Goal: Task Accomplishment & Management: Manage account settings

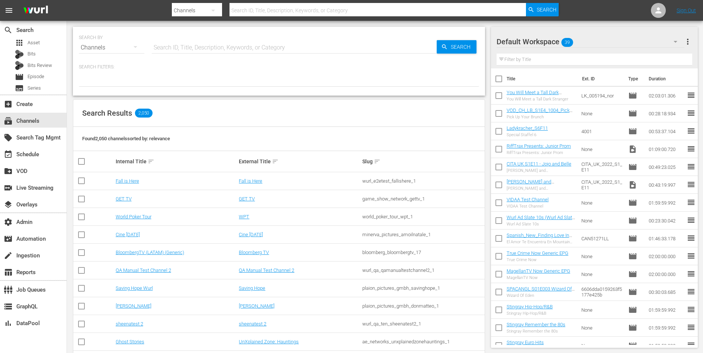
click at [383, 44] on input "text" at bounding box center [294, 48] width 285 height 18
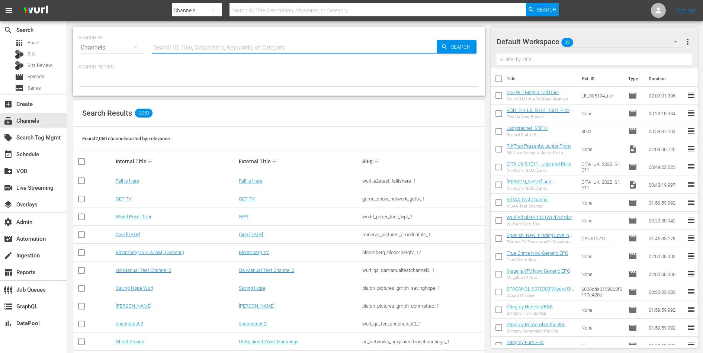
click at [377, 65] on p "Search Filters:" at bounding box center [279, 67] width 400 height 6
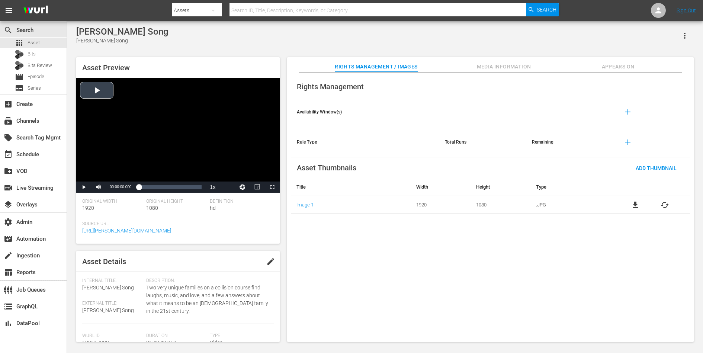
click at [189, 126] on div "Video Player" at bounding box center [177, 129] width 203 height 103
click at [170, 185] on div "Loaded : 0.29% 00:51:14.433 00:00:00.647" at bounding box center [170, 186] width 62 height 7
click at [84, 187] on span "Video Player" at bounding box center [84, 187] width 0 height 0
drag, startPoint x: 153, startPoint y: 208, endPoint x: 153, endPoint y: 203, distance: 4.8
click at [153, 203] on div "Original Height 1080" at bounding box center [178, 210] width 64 height 23
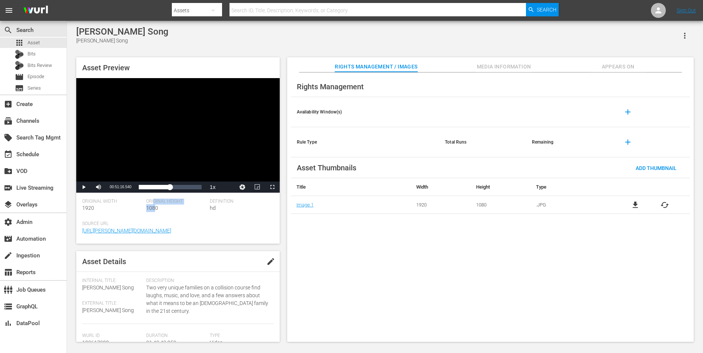
click at [153, 203] on span "Original Height" at bounding box center [176, 202] width 60 height 6
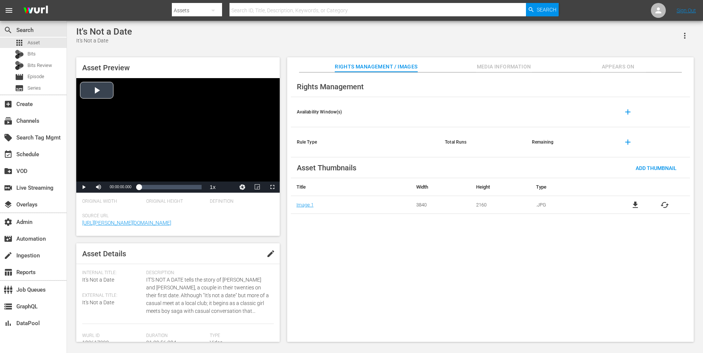
click at [104, 94] on div "Video Player" at bounding box center [177, 129] width 203 height 103
click at [166, 190] on div "Loaded : 0.44% 00:39:30.928 00:00:01.044" at bounding box center [170, 186] width 62 height 7
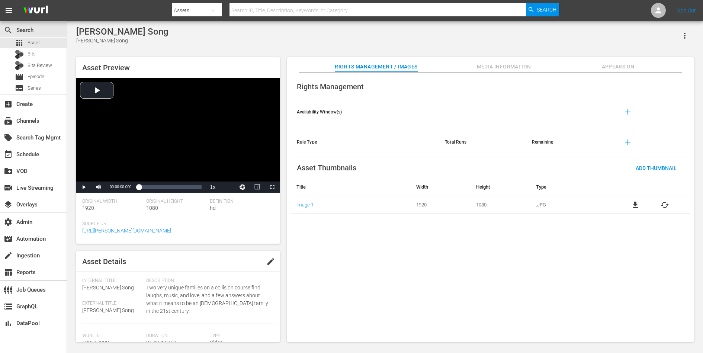
click at [635, 200] on span "file_download" at bounding box center [635, 204] width 9 height 9
click at [102, 100] on div "Video Player" at bounding box center [177, 129] width 203 height 103
click at [169, 183] on div "Loaded : 0.29% 00:00:00.419" at bounding box center [170, 187] width 70 height 11
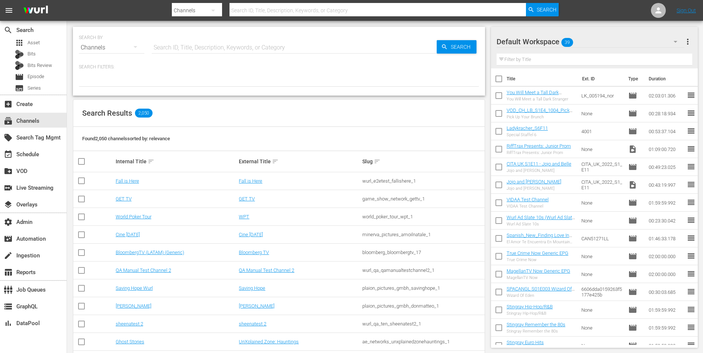
click at [196, 53] on hr at bounding box center [294, 53] width 285 height 0
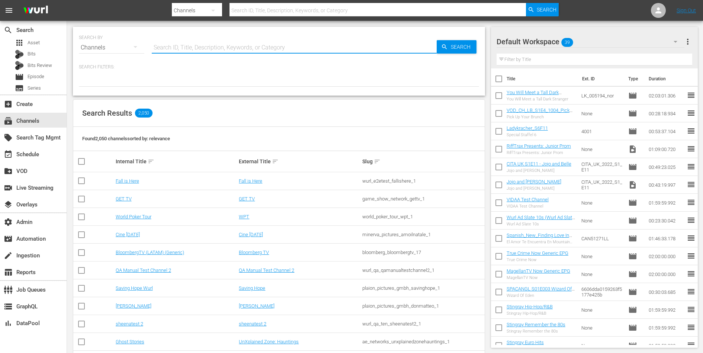
click at [203, 47] on input "text" at bounding box center [294, 48] width 285 height 18
type input "saving"
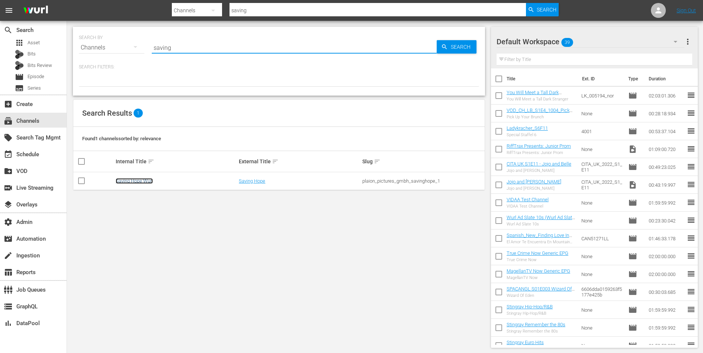
click at [122, 182] on link "Saving Hope Wurl" at bounding box center [134, 181] width 37 height 6
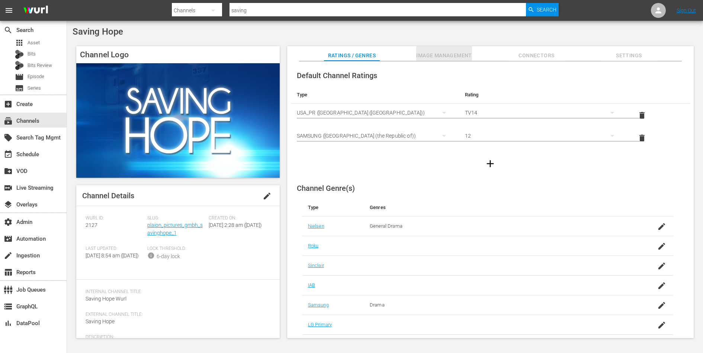
click at [438, 52] on span "Image Management" at bounding box center [444, 55] width 56 height 9
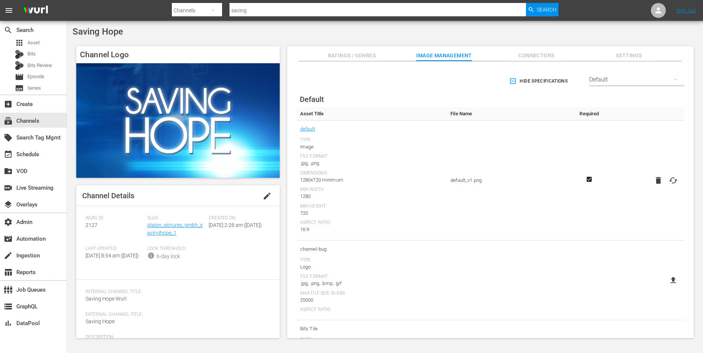
click at [670, 179] on icon at bounding box center [673, 180] width 9 height 9
click at [666, 187] on input "file" at bounding box center [666, 187] width 0 height 0
type input "C:\fakepath\Saving_Hope_Type-C_-16_9-Rectangle-1920x1080.png"
click at [156, 231] on link "plaion_pictures_gmbh_savinghope_1" at bounding box center [174, 229] width 55 height 14
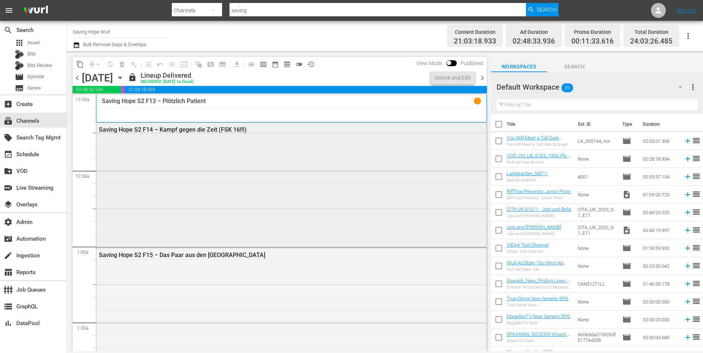
click at [167, 187] on div "Saving Hope S2 F14 – Kampf gegen die Zeit (FSK 16!!!)" at bounding box center [291, 184] width 390 height 123
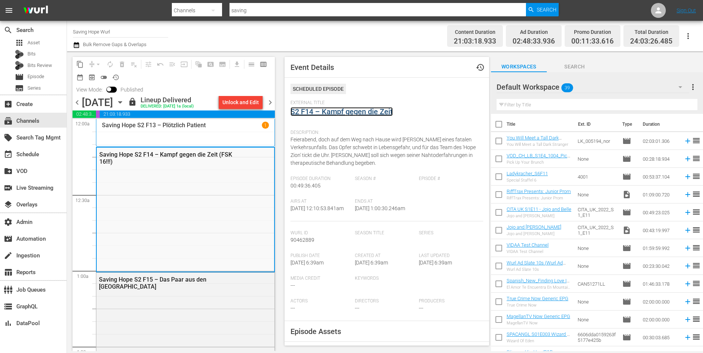
click at [333, 110] on link "S2 F14 – Kampf gegen die Zeit" at bounding box center [342, 111] width 102 height 9
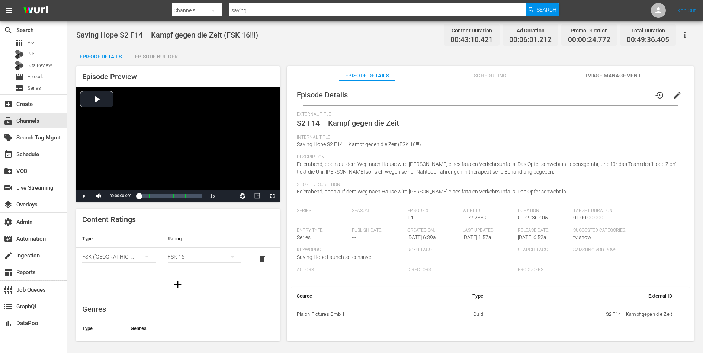
click at [605, 80] on span "Image Management" at bounding box center [613, 75] width 56 height 9
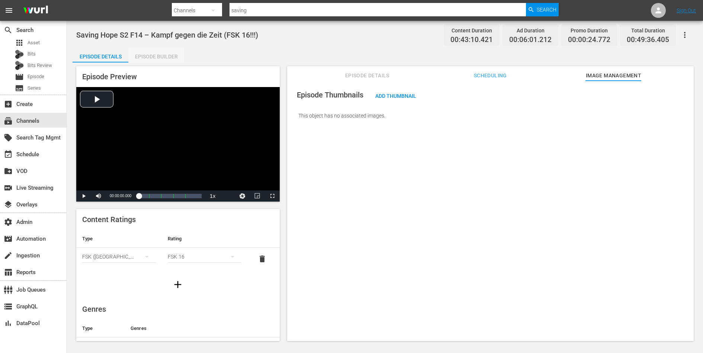
click at [157, 50] on div "Episode Builder" at bounding box center [156, 57] width 56 height 18
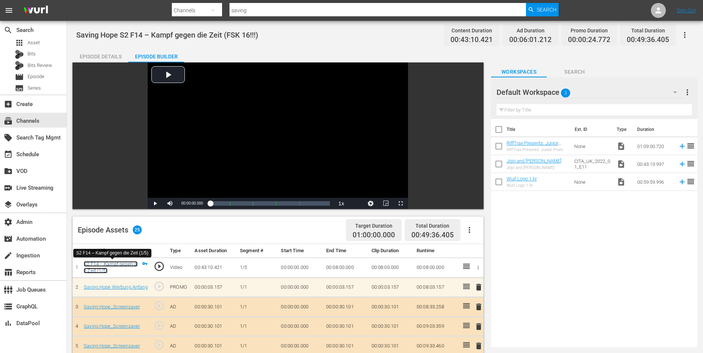
click at [99, 264] on link "S2 F14 – Kampf gegen die Zeit (1/5)" at bounding box center [111, 267] width 54 height 13
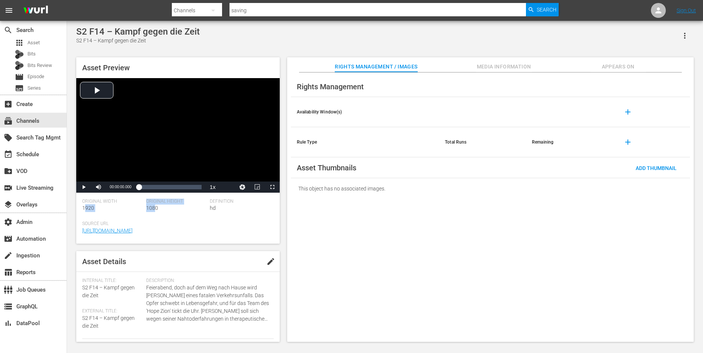
drag, startPoint x: 155, startPoint y: 209, endPoint x: 85, endPoint y: 208, distance: 70.3
click at [85, 208] on div "Original Width 1920 Original Height 1080 Definition hd" at bounding box center [178, 210] width 192 height 23
click at [85, 208] on span "1920" at bounding box center [88, 208] width 12 height 6
click at [36, 120] on div "subscriptions Channels" at bounding box center [21, 119] width 42 height 7
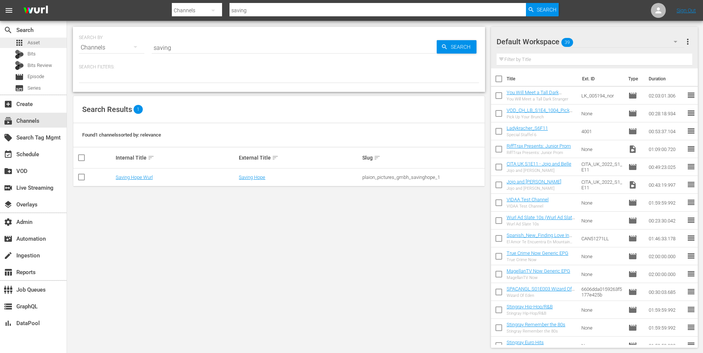
click at [47, 44] on div "apps Asset" at bounding box center [33, 43] width 67 height 10
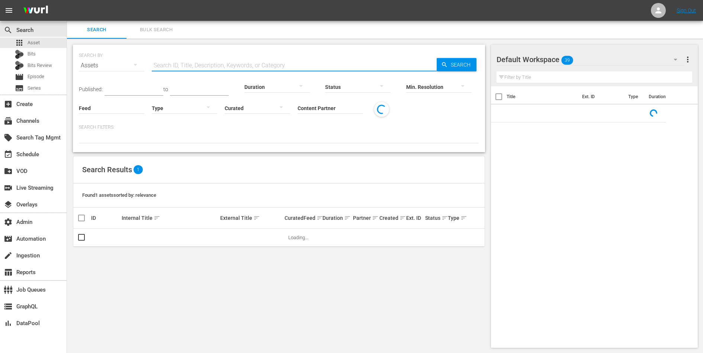
click at [180, 67] on input "text" at bounding box center [294, 66] width 285 height 18
paste input "S1 F1 – Pilotfolge"
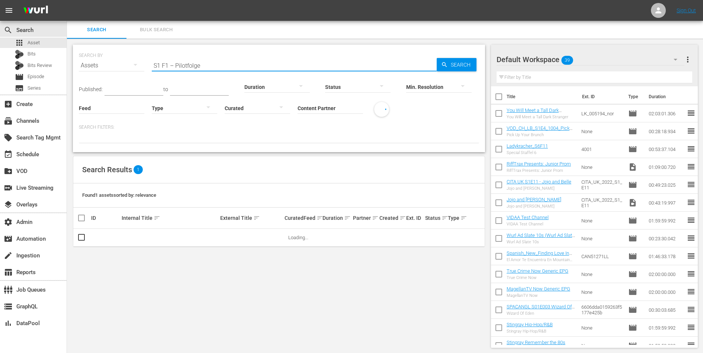
type input "S1 F1 – Pilotfolge"
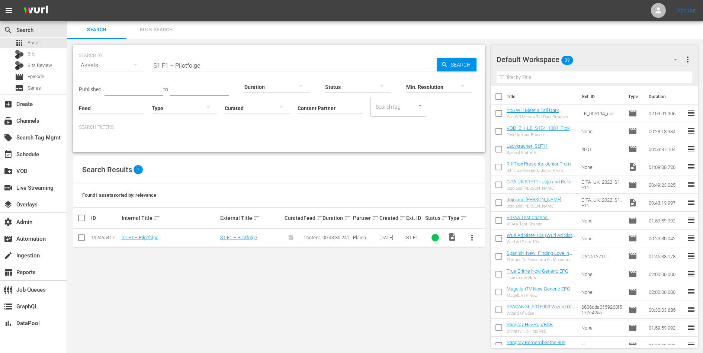
click at [140, 234] on td "S1 F1 – Pilotfolge" at bounding box center [170, 238] width 99 height 18
click at [140, 235] on link "S1 F1 – Pilotfolge" at bounding box center [140, 238] width 37 height 6
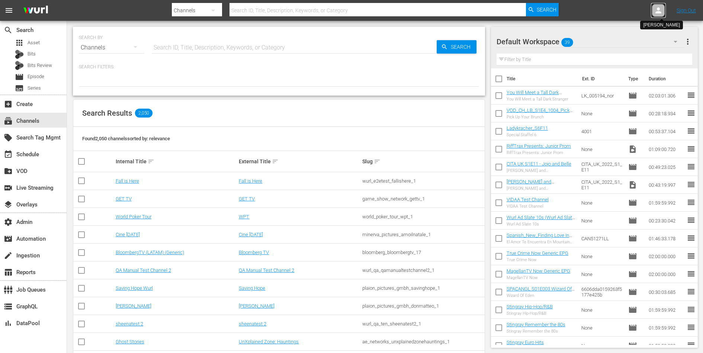
click at [658, 7] on icon at bounding box center [658, 10] width 6 height 6
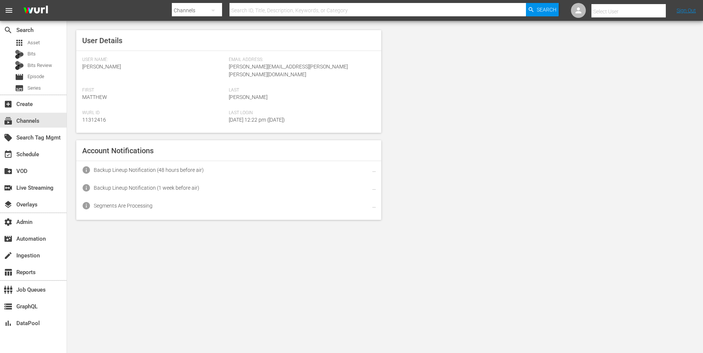
click at [639, 10] on input "text" at bounding box center [638, 12] width 95 height 18
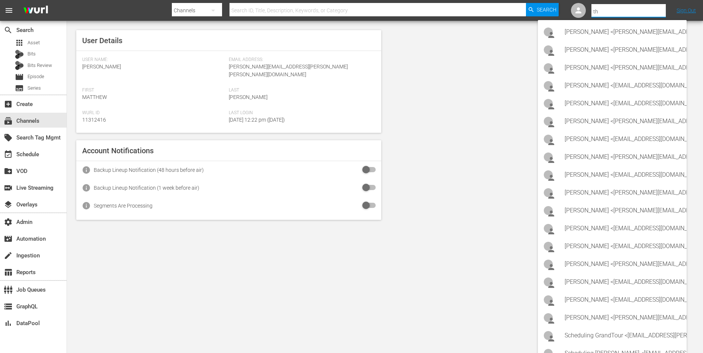
type input "t"
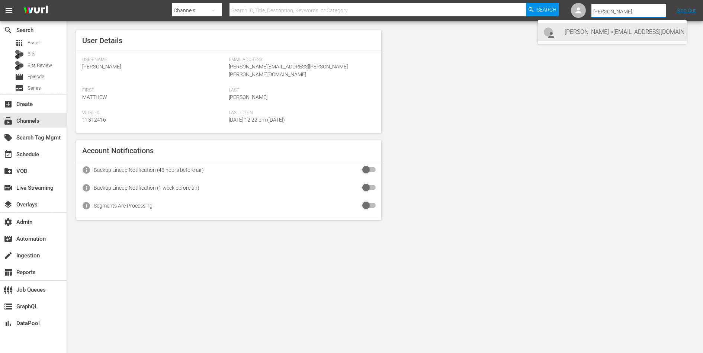
click at [655, 35] on div "[PERSON_NAME] <[EMAIL_ADDRESS][DOMAIN_NAME]>" at bounding box center [623, 32] width 116 height 18
type input "[PERSON_NAME] (11312973)"
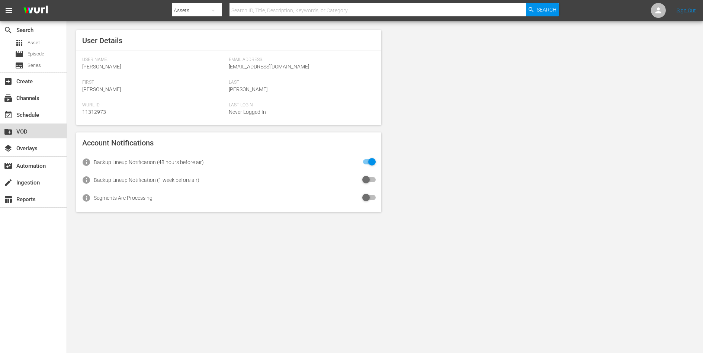
click at [16, 134] on div "create_new_folder VOD" at bounding box center [33, 130] width 67 height 15
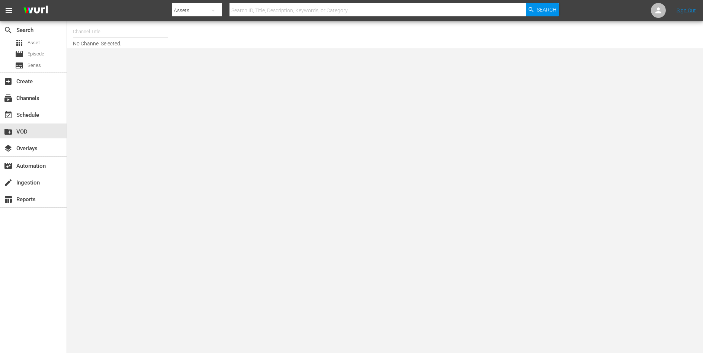
click at [99, 34] on input "text" at bounding box center [120, 32] width 95 height 18
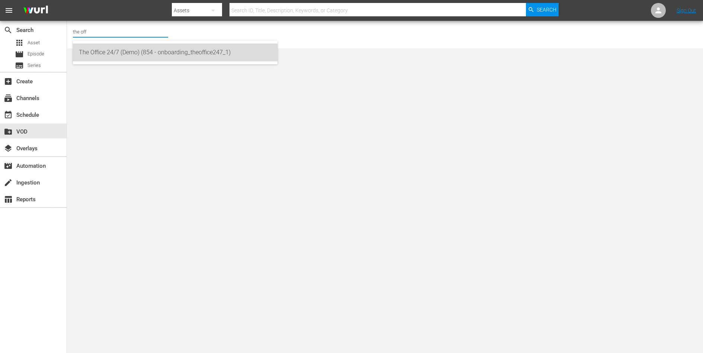
click at [114, 58] on div "The Office 24/7 (Demo) (854 - onboarding_theoffice247_1)" at bounding box center [175, 53] width 193 height 18
type input "The Office 24/7 (Demo) (854 - onboarding_theoffice247_1)"
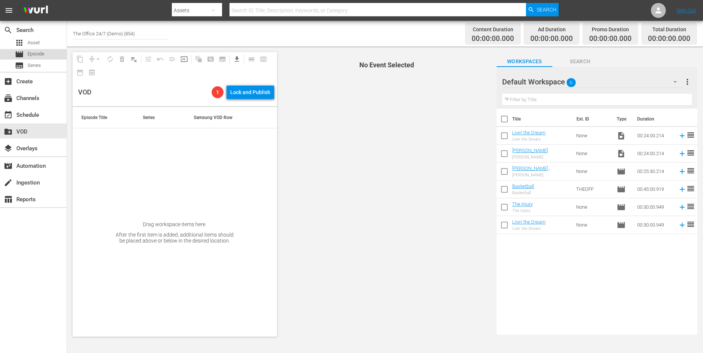
click at [35, 55] on span "Episode" at bounding box center [36, 53] width 17 height 7
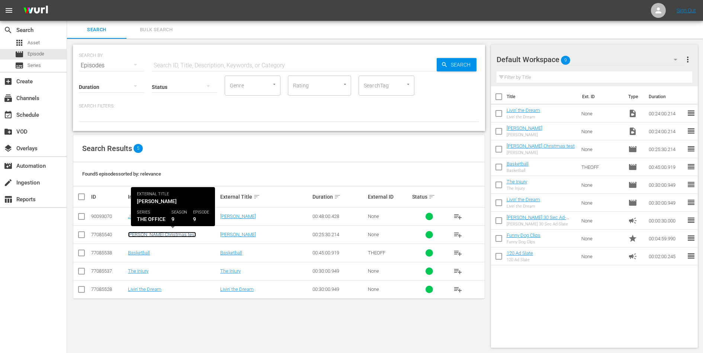
click at [143, 234] on link "Dwight Christmas test" at bounding box center [162, 235] width 68 height 6
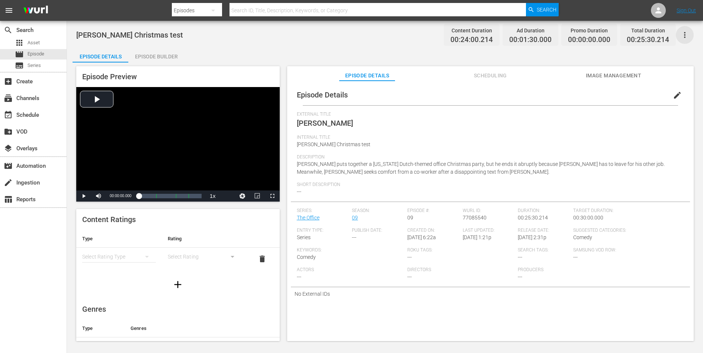
click at [686, 38] on icon "button" at bounding box center [684, 35] width 9 height 9
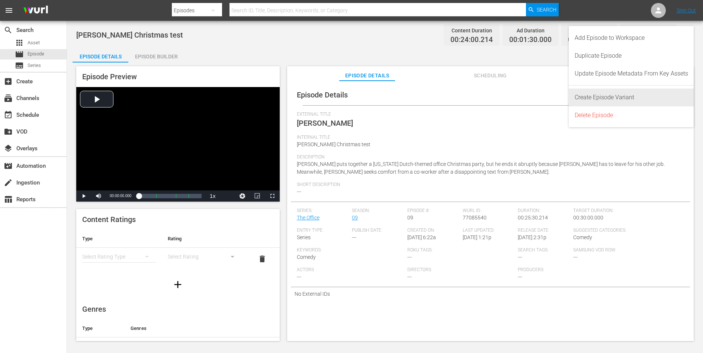
click at [653, 94] on div "Create Episode Variant" at bounding box center [631, 98] width 113 height 18
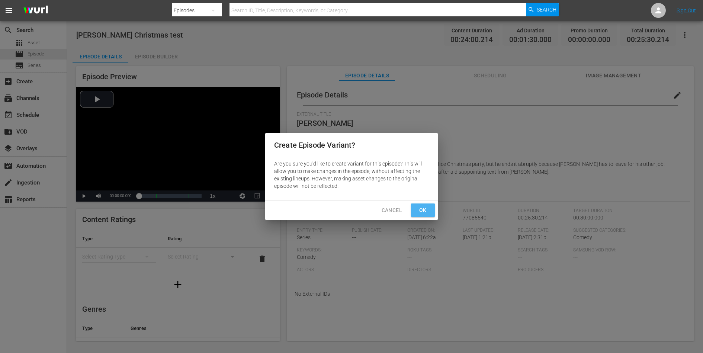
click at [421, 211] on span "Ok" at bounding box center [423, 210] width 12 height 9
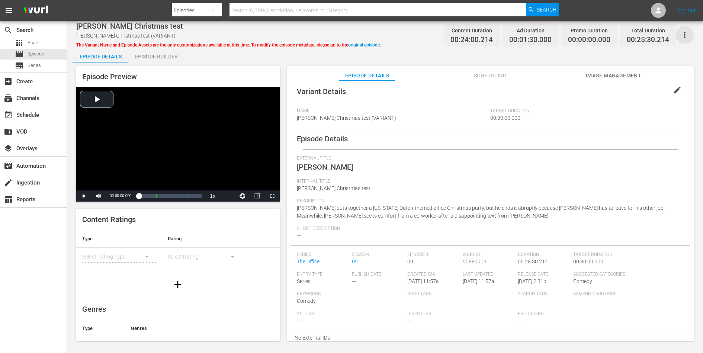
click at [689, 31] on icon "button" at bounding box center [684, 35] width 9 height 9
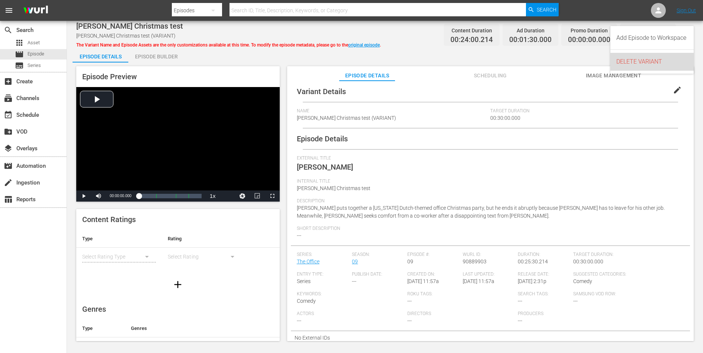
click at [660, 57] on div "DELETE VARIANT" at bounding box center [651, 62] width 71 height 18
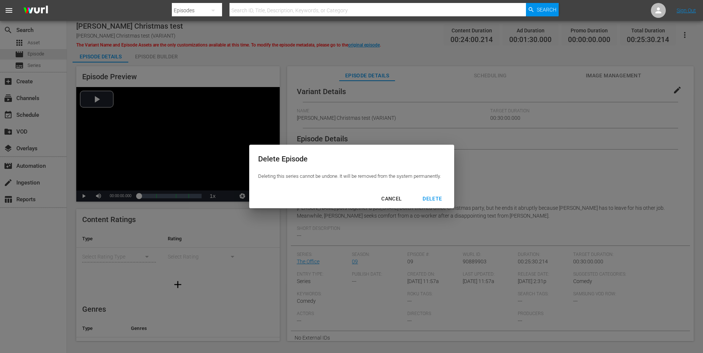
click at [431, 203] on button "DELETE" at bounding box center [432, 199] width 37 height 14
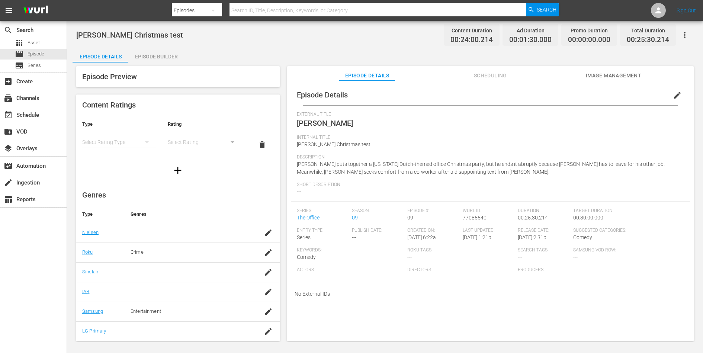
click at [161, 54] on div "Episode Builder" at bounding box center [156, 57] width 56 height 18
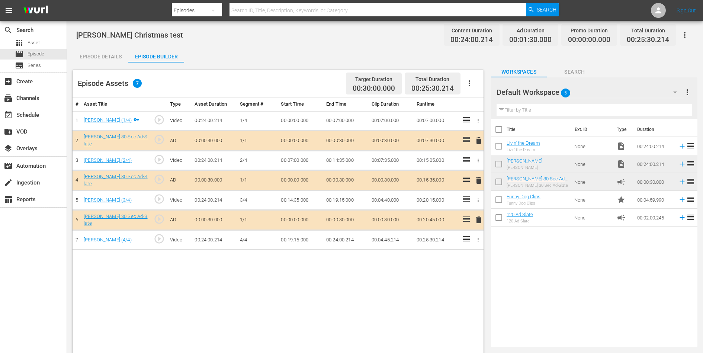
click at [104, 55] on div "Episode Details" at bounding box center [101, 57] width 56 height 18
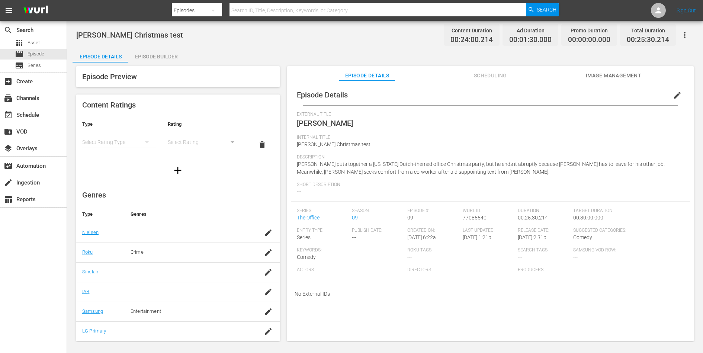
click at [166, 55] on div "Episode Builder" at bounding box center [156, 57] width 56 height 18
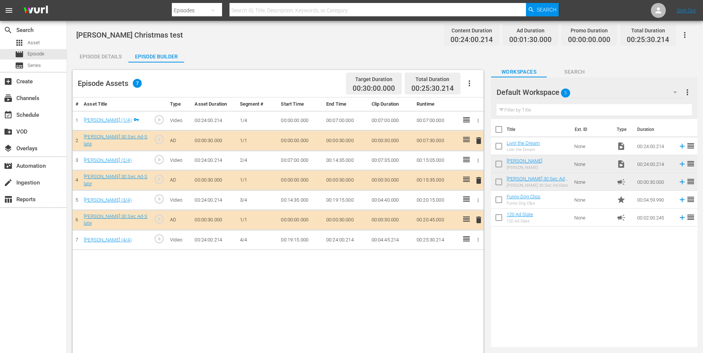
click at [108, 59] on div "Episode Details" at bounding box center [101, 57] width 56 height 18
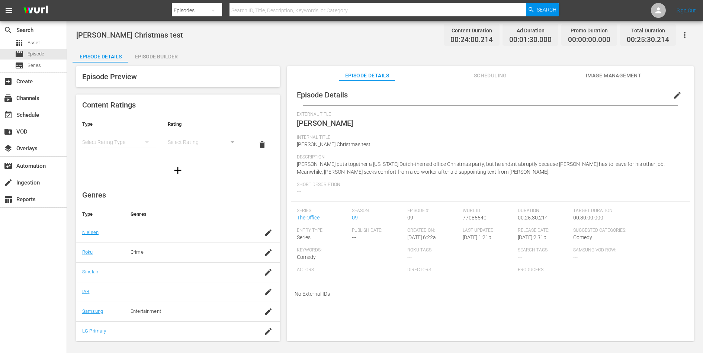
click at [673, 92] on span "edit" at bounding box center [677, 95] width 9 height 9
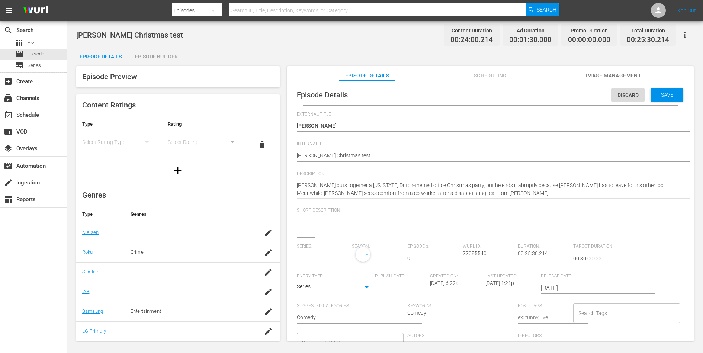
type input "The Office"
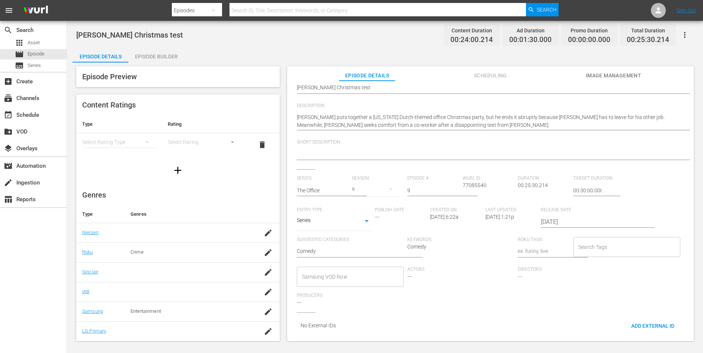
scroll to position [69, 0]
click at [367, 264] on div "Series: The Office Season: 9 Episode #: 9 Wurl ID: 77085540 Duration: 00:25:30.…" at bounding box center [490, 244] width 387 height 137
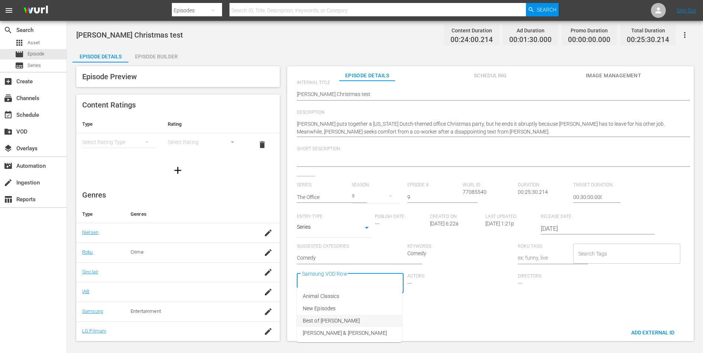
click at [347, 320] on li "Best of Dwight" at bounding box center [349, 321] width 105 height 12
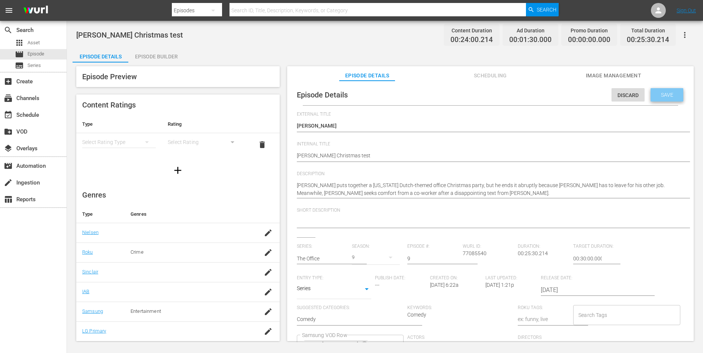
click at [659, 97] on span "Save" at bounding box center [667, 95] width 24 height 6
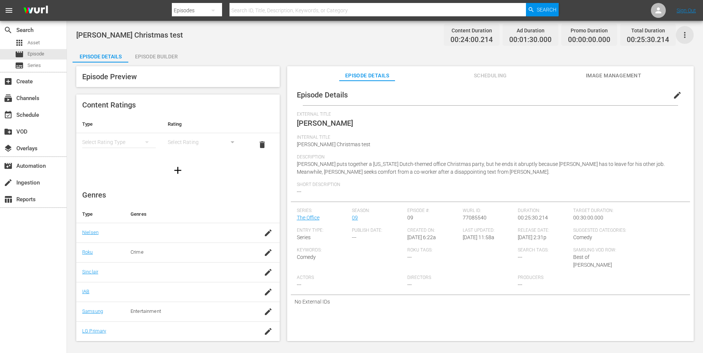
click at [689, 35] on icon "button" at bounding box center [684, 35] width 9 height 9
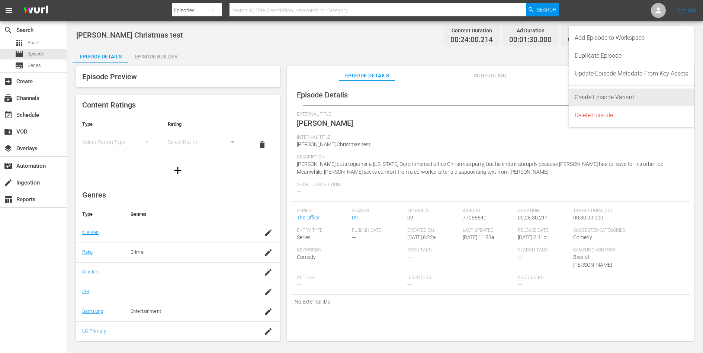
click at [625, 97] on div "Create Episode Variant" at bounding box center [631, 98] width 113 height 18
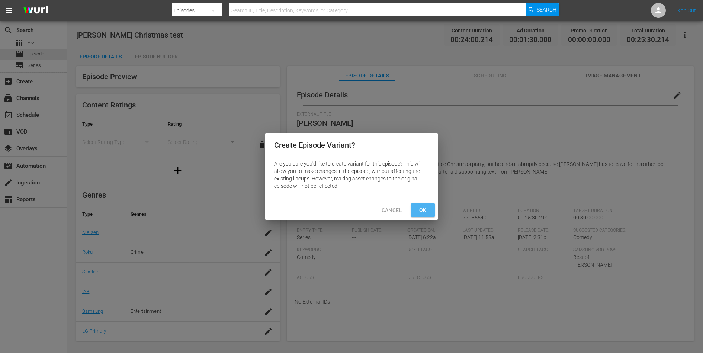
click at [423, 209] on span "Ok" at bounding box center [423, 210] width 12 height 9
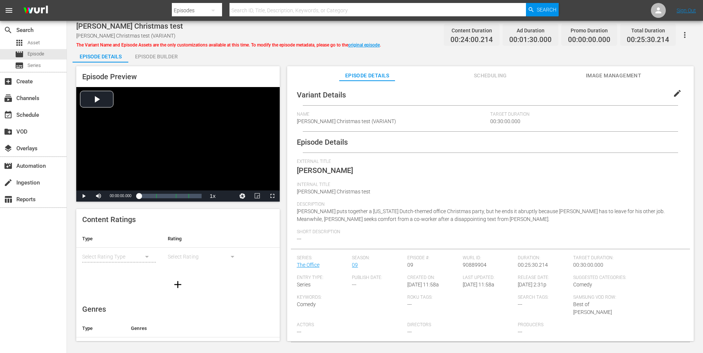
click at [687, 36] on icon "button" at bounding box center [684, 35] width 9 height 9
click at [675, 38] on div "Add Episode to Workspace" at bounding box center [651, 38] width 71 height 18
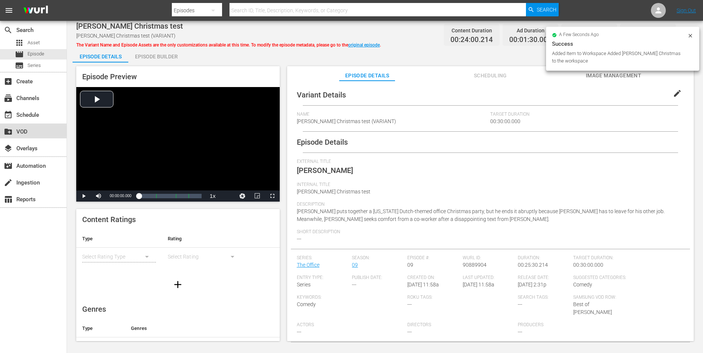
click at [22, 134] on div "create_new_folder VOD" at bounding box center [21, 130] width 42 height 7
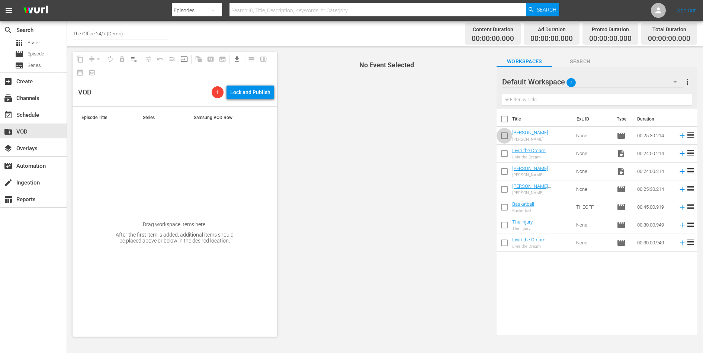
click at [503, 135] on input "checkbox" at bounding box center [505, 137] width 16 height 16
checkbox input "true"
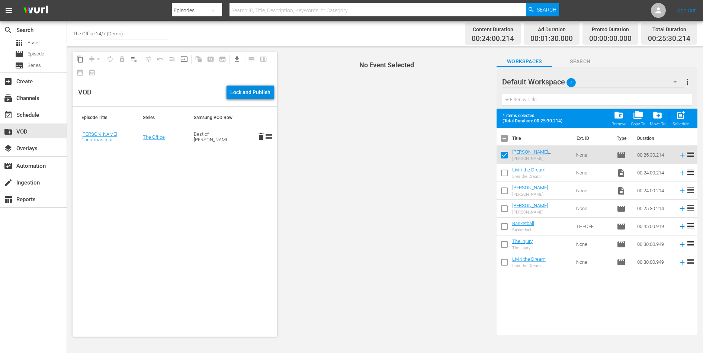
click at [258, 94] on div "Lock and Publish" at bounding box center [250, 92] width 40 height 13
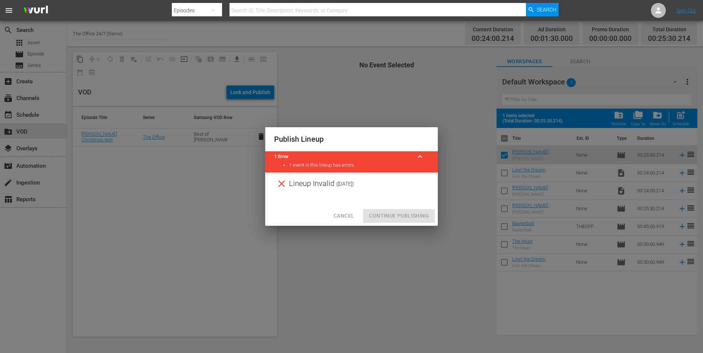
click at [417, 154] on span "keyboard_arrow_up" at bounding box center [419, 156] width 9 height 9
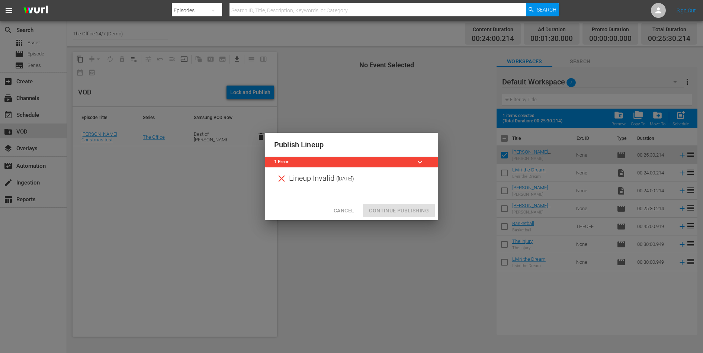
click at [417, 154] on div "Publish Lineup" at bounding box center [351, 145] width 173 height 24
click at [289, 178] on div "Lineup Invalid ( 1970-01-01 )" at bounding box center [351, 178] width 173 height 22
click at [282, 164] on title "1 Error" at bounding box center [342, 161] width 137 height 7
click at [421, 160] on span "keyboard_arrow_down" at bounding box center [419, 162] width 9 height 9
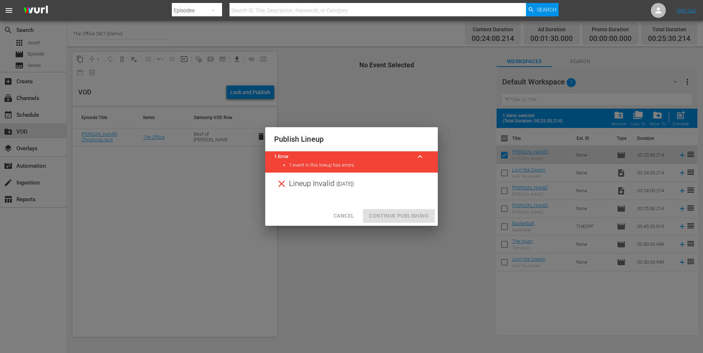
click at [325, 166] on li "1 event in this lineup has errors." at bounding box center [359, 165] width 140 height 7
click at [280, 185] on icon at bounding box center [281, 183] width 7 height 7
drag, startPoint x: 340, startPoint y: 215, endPoint x: 335, endPoint y: 199, distance: 16.5
click at [335, 199] on div "Publish Lineup 1 Error keyboard_arrow_up 1 event in this lineup has errors. Lin…" at bounding box center [351, 176] width 173 height 98
click at [335, 204] on div at bounding box center [351, 200] width 173 height 11
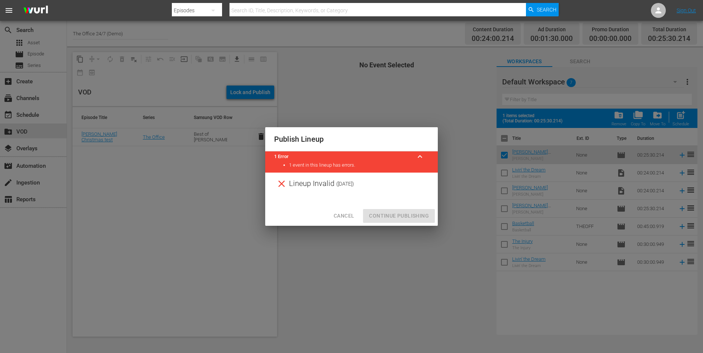
click at [338, 214] on span "Cancel" at bounding box center [344, 215] width 20 height 9
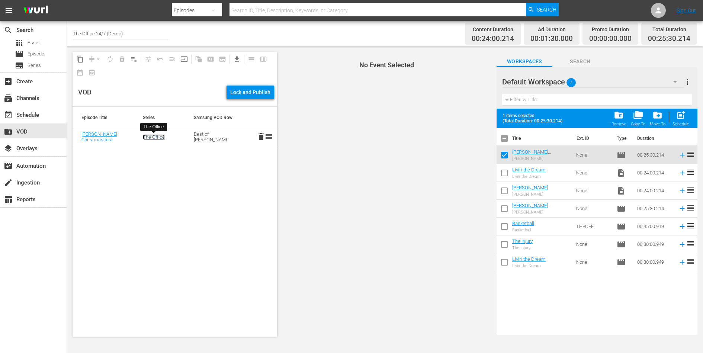
click at [154, 138] on link "The Office" at bounding box center [154, 137] width 22 height 6
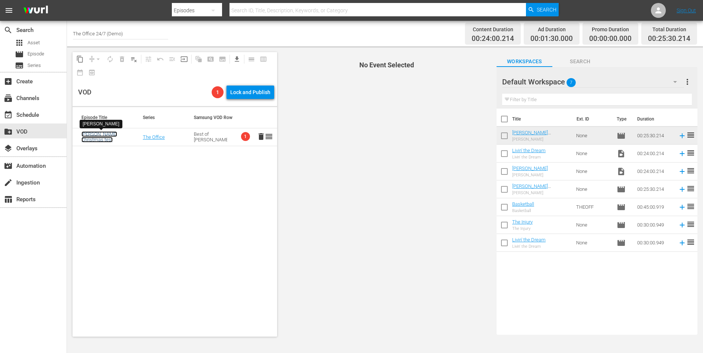
click at [97, 136] on link "Dwight Christmas test" at bounding box center [99, 136] width 36 height 11
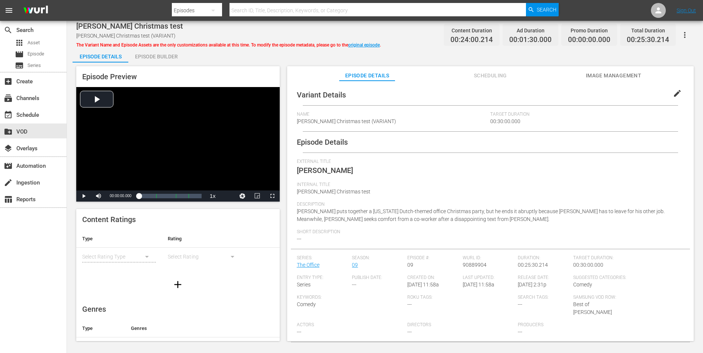
click at [601, 72] on span "Image Management" at bounding box center [613, 75] width 56 height 9
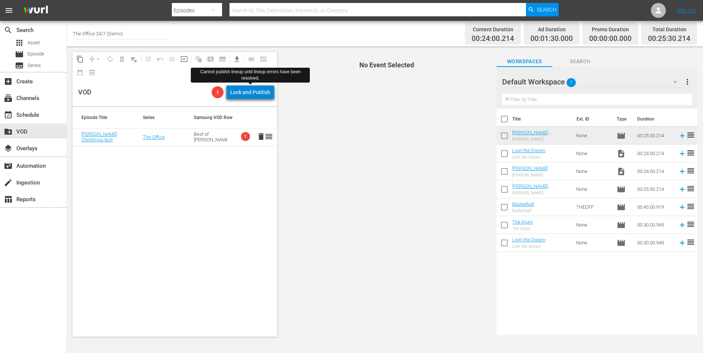
click at [256, 95] on div "Lock and Publish" at bounding box center [250, 92] width 40 height 13
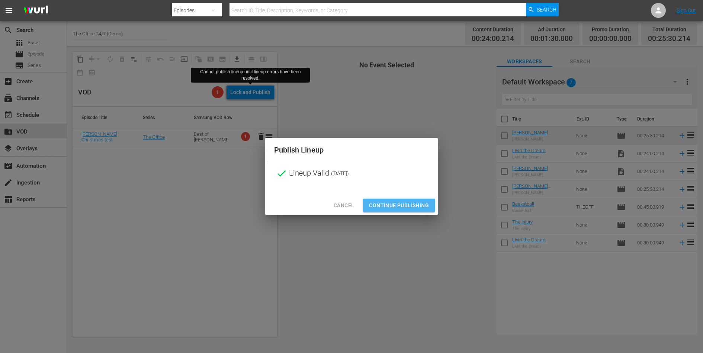
click at [395, 203] on span "Continue Publishing" at bounding box center [399, 205] width 60 height 9
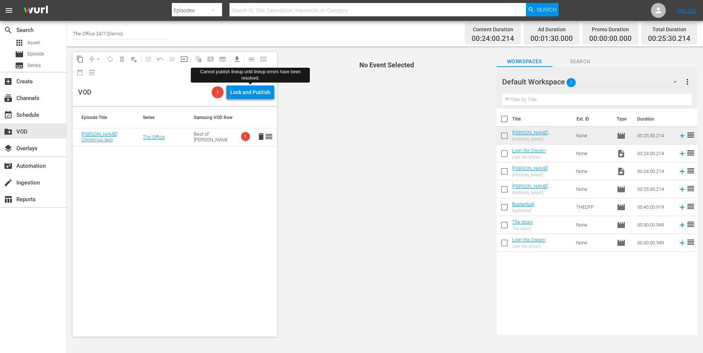
click at [244, 138] on span "1" at bounding box center [245, 136] width 9 height 9
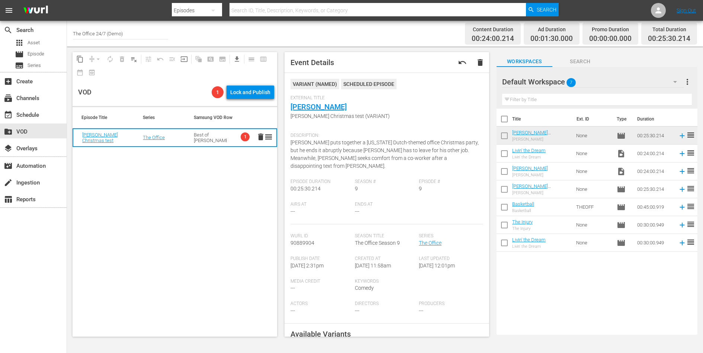
click at [245, 138] on span "1" at bounding box center [245, 136] width 9 height 9
click at [269, 137] on span "reorder" at bounding box center [268, 136] width 9 height 9
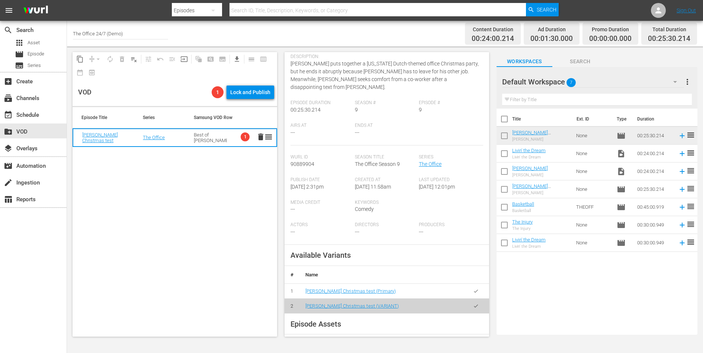
scroll to position [219, 0]
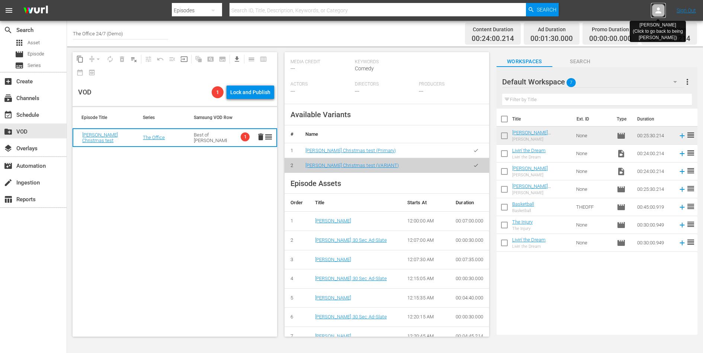
click at [660, 14] on icon at bounding box center [658, 10] width 9 height 9
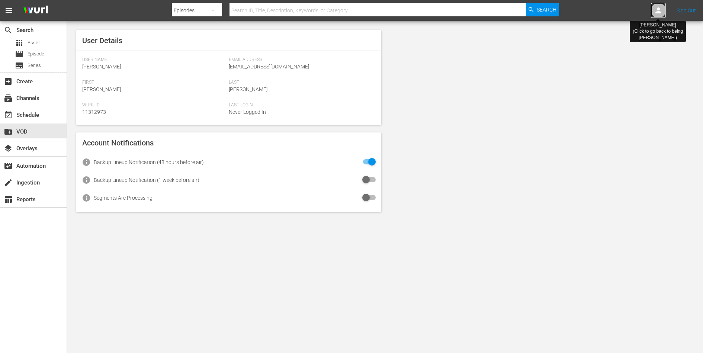
click at [660, 11] on icon at bounding box center [658, 10] width 9 height 9
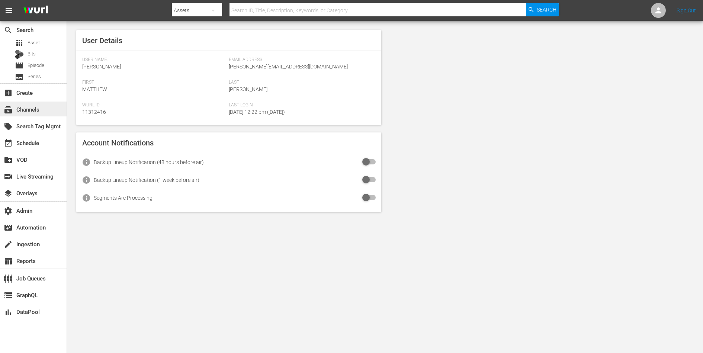
click at [43, 103] on div "subscriptions Channels" at bounding box center [33, 109] width 67 height 15
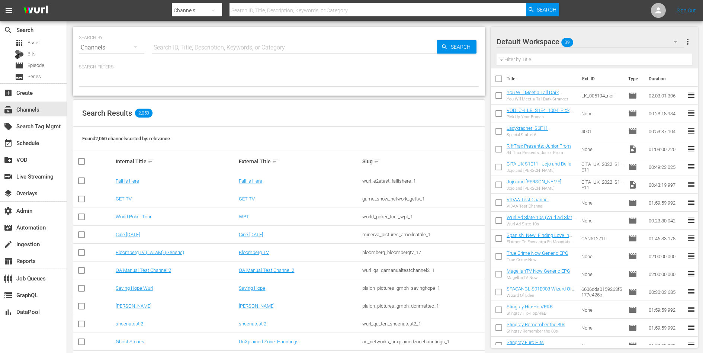
click at [178, 42] on input "text" at bounding box center [294, 48] width 285 height 18
type input "pl"
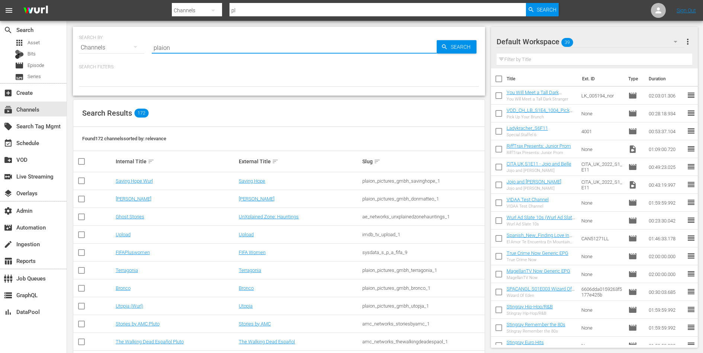
type input "plaion"
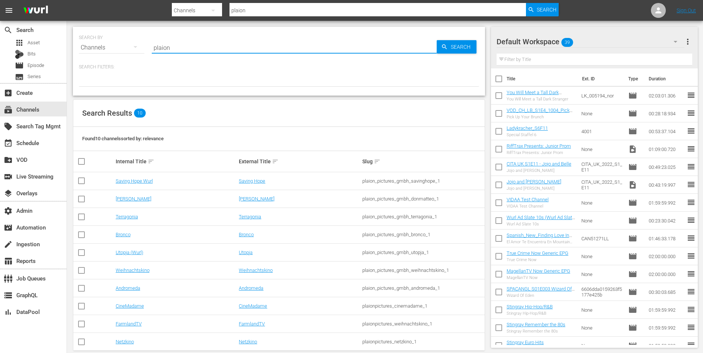
scroll to position [11, 0]
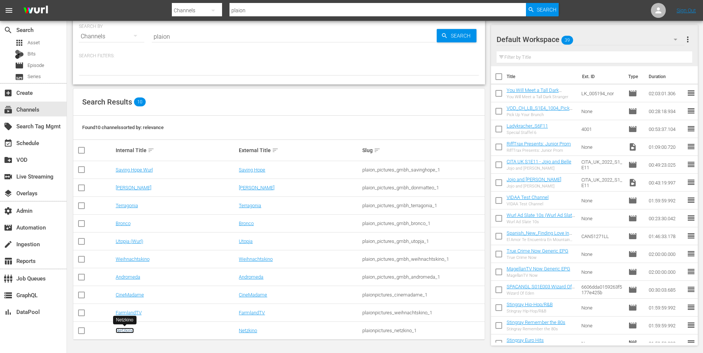
click at [128, 332] on link "Netzkino" at bounding box center [125, 331] width 18 height 6
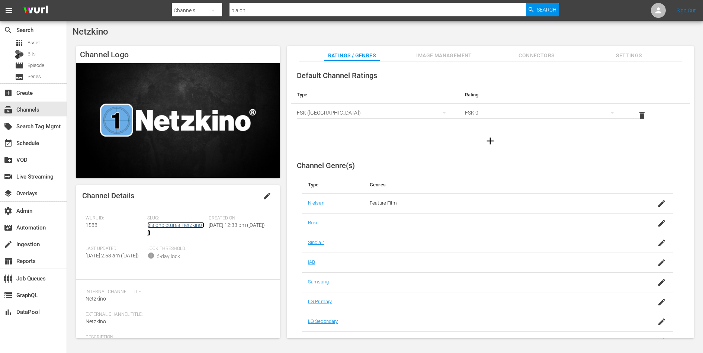
click at [170, 226] on link "plaionpictures_netzkino_1" at bounding box center [175, 229] width 57 height 14
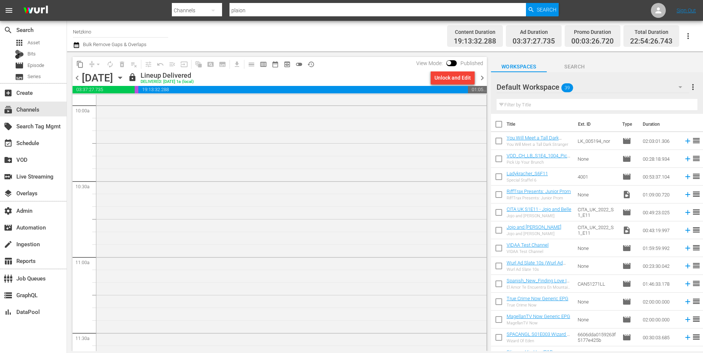
scroll to position [1593, 0]
click at [169, 201] on div "Camp X-Ray - Eine verbotene Liebe" at bounding box center [291, 167] width 390 height 353
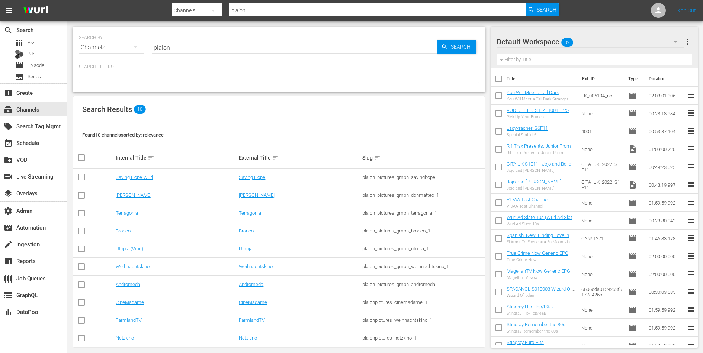
scroll to position [7, 0]
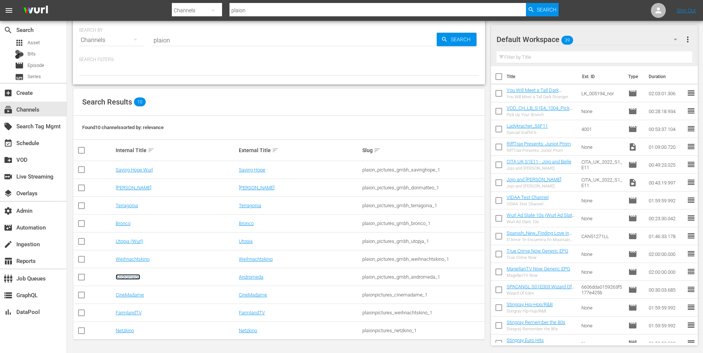
click at [129, 276] on link "Andromeda" at bounding box center [128, 277] width 25 height 6
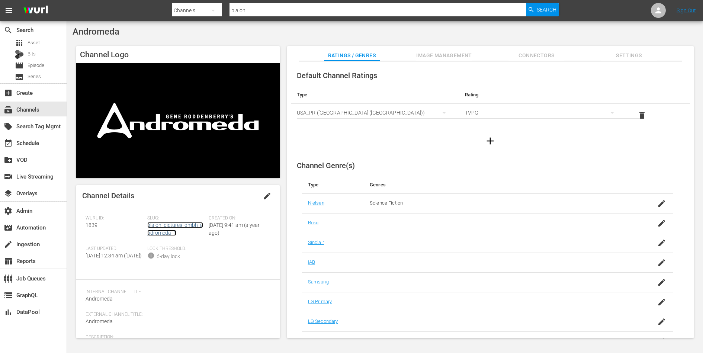
click at [159, 231] on link "plaion_pictures_gmbh_andromeda_1" at bounding box center [175, 229] width 56 height 14
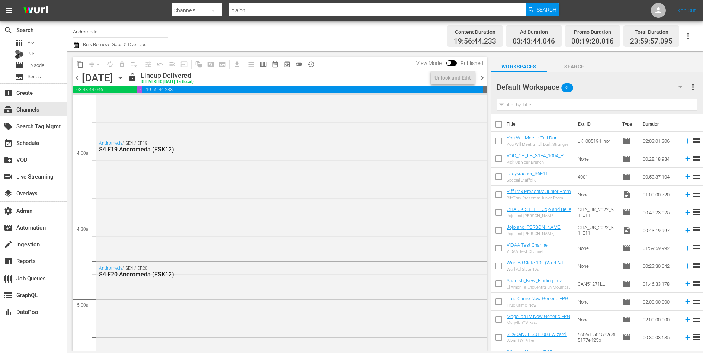
scroll to position [966, 0]
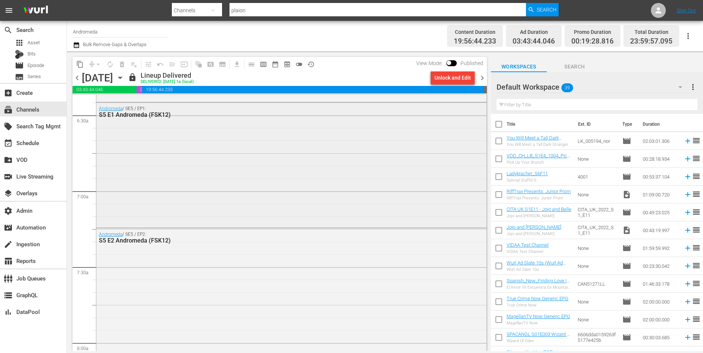
click at [159, 193] on div "Andromeda / SE5 / EP1: S5 E1 Andromeda (FSK12)" at bounding box center [291, 164] width 390 height 123
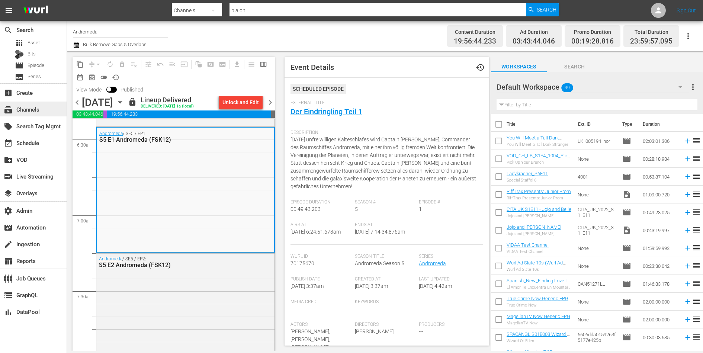
click at [31, 111] on div "subscriptions Channels" at bounding box center [21, 108] width 42 height 7
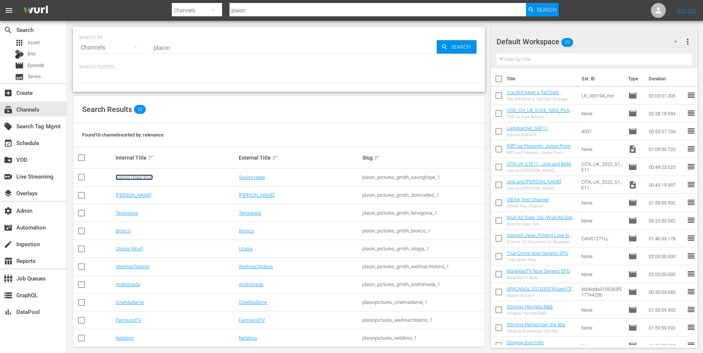
click at [148, 178] on link "Saving Hope Wurl" at bounding box center [134, 177] width 37 height 6
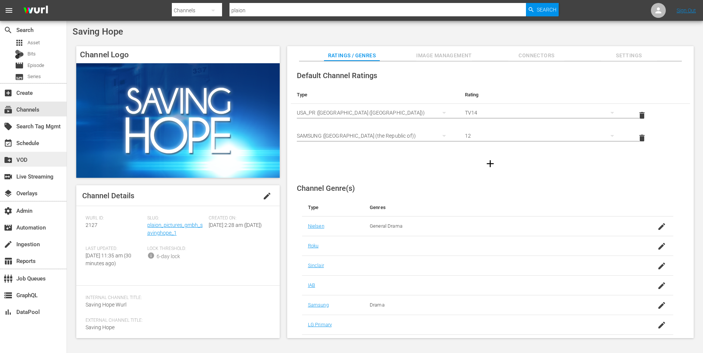
click at [31, 163] on div "create_new_folder VOD" at bounding box center [33, 159] width 67 height 15
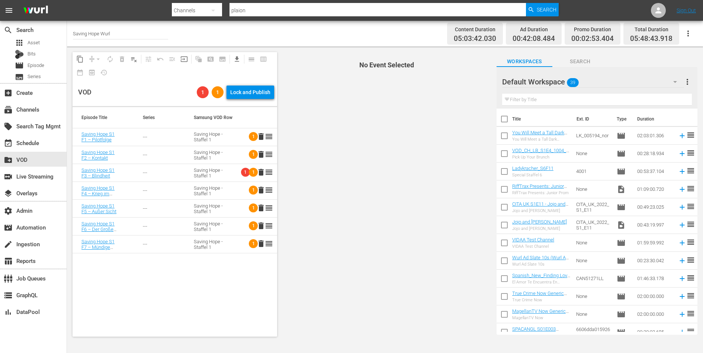
click at [155, 128] on td "---" at bounding box center [159, 137] width 51 height 18
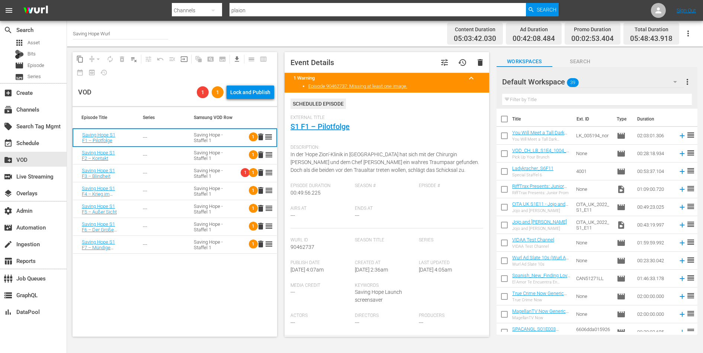
click at [157, 153] on div "---" at bounding box center [159, 156] width 33 height 6
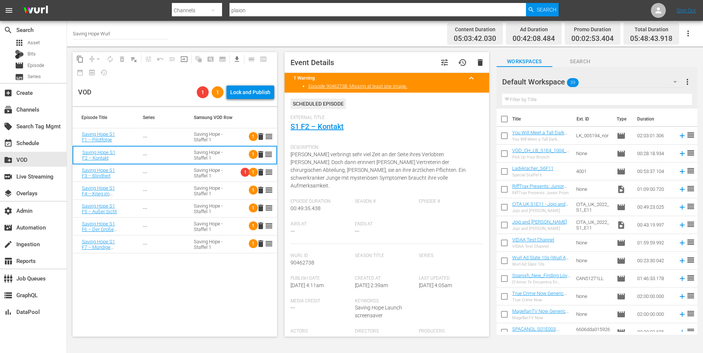
click at [161, 172] on div "---" at bounding box center [159, 173] width 33 height 6
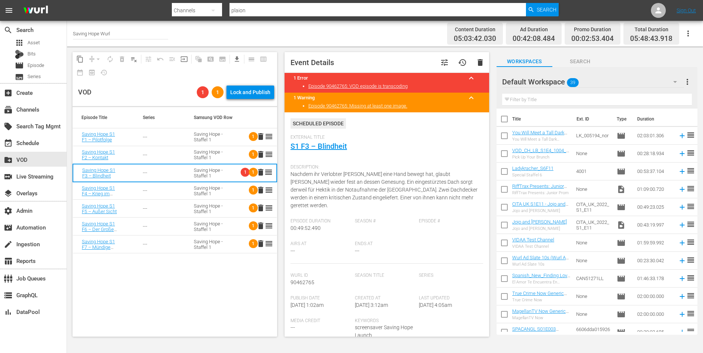
click at [163, 192] on div "---" at bounding box center [159, 191] width 33 height 6
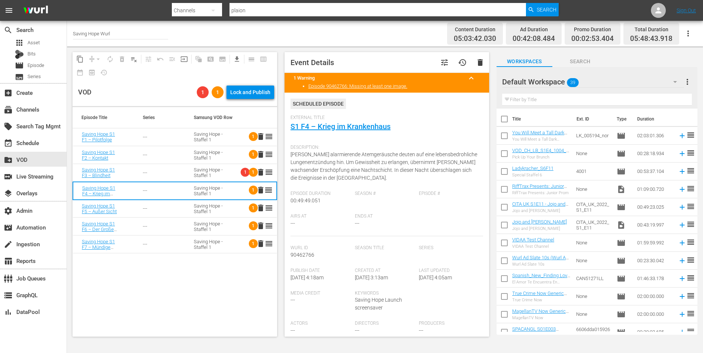
click at [168, 206] on div "---" at bounding box center [159, 209] width 33 height 6
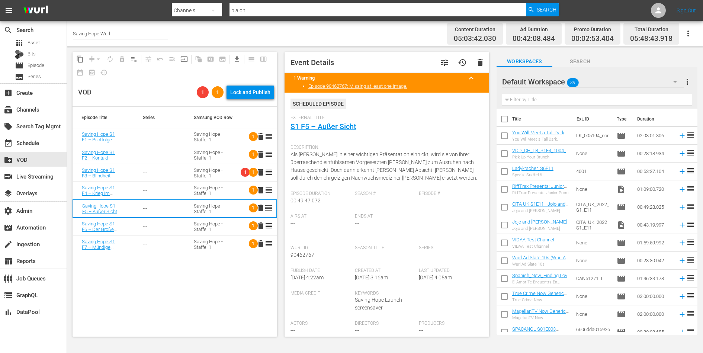
click at [169, 230] on td "---" at bounding box center [159, 227] width 51 height 18
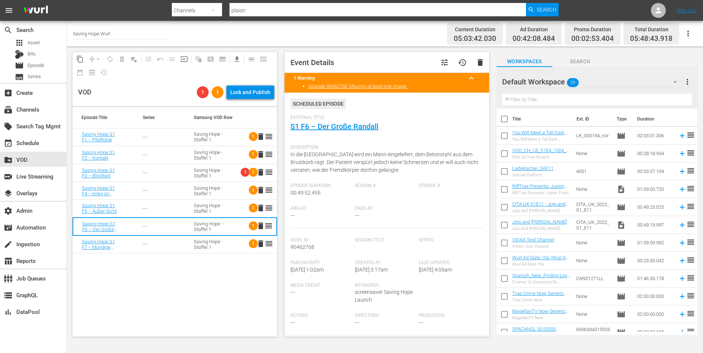
click at [174, 250] on td "---" at bounding box center [159, 244] width 51 height 18
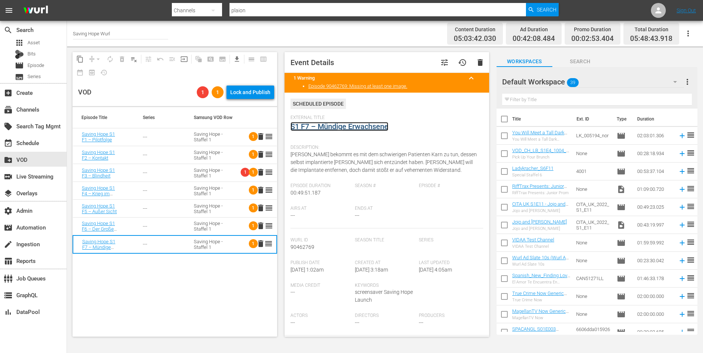
click at [362, 128] on link "S1 F7 – Mündige Erwachsene" at bounding box center [340, 126] width 98 height 9
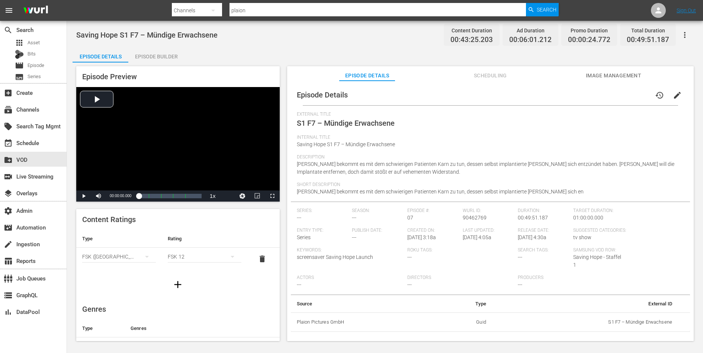
click at [163, 56] on div "Episode Builder" at bounding box center [156, 57] width 56 height 18
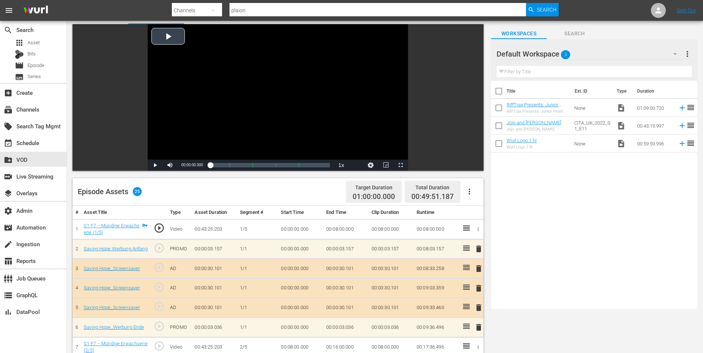
scroll to position [108, 0]
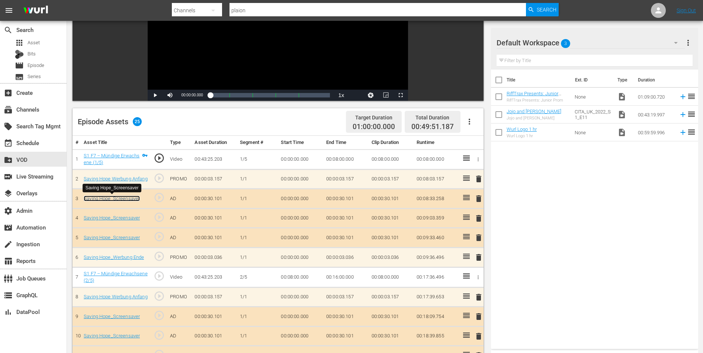
click at [123, 199] on link "Saving Hope_Screensaver" at bounding box center [112, 199] width 56 height 6
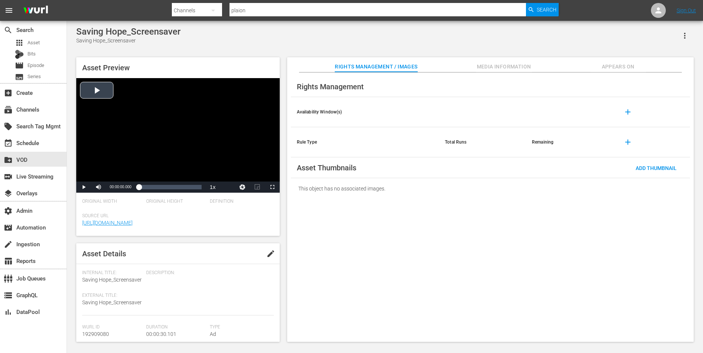
click at [141, 136] on div "Video Player" at bounding box center [177, 129] width 203 height 103
click at [171, 189] on div "00:00:15.588" at bounding box center [171, 186] width 0 height 7
click at [84, 187] on span "Video Player" at bounding box center [84, 187] width 0 height 0
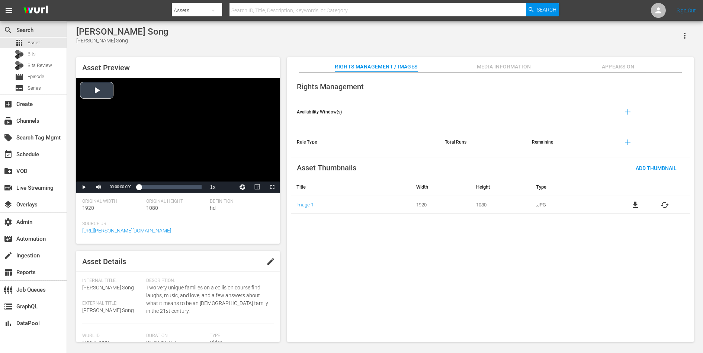
click at [100, 89] on div "Video Player" at bounding box center [177, 129] width 203 height 103
click at [181, 186] on div "01:10:22.716" at bounding box center [181, 186] width 0 height 7
click at [192, 187] on div "Loaded : 68.04% 01:27:02.833 01:10:23.070" at bounding box center [170, 186] width 62 height 7
click at [162, 186] on div "00:38:53.606" at bounding box center [162, 186] width 0 height 7
